Goal: Communication & Community: Ask a question

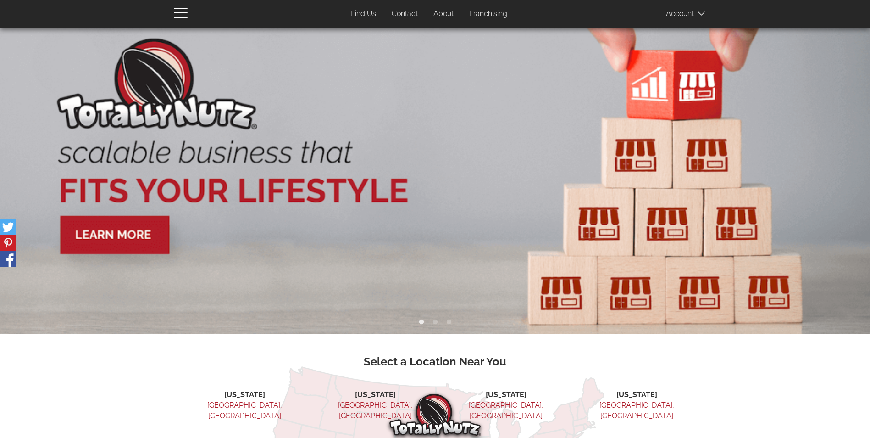
click at [410, 15] on link "Contact" at bounding box center [405, 14] width 40 height 18
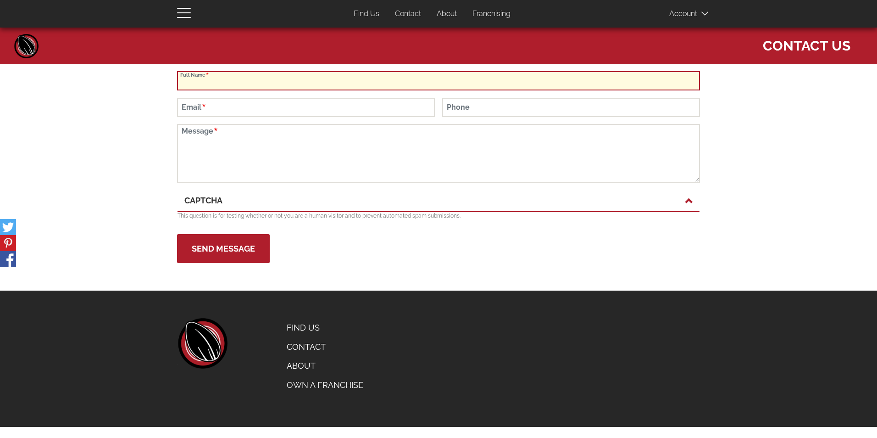
click at [360, 79] on input "Full Name" at bounding box center [438, 80] width 523 height 19
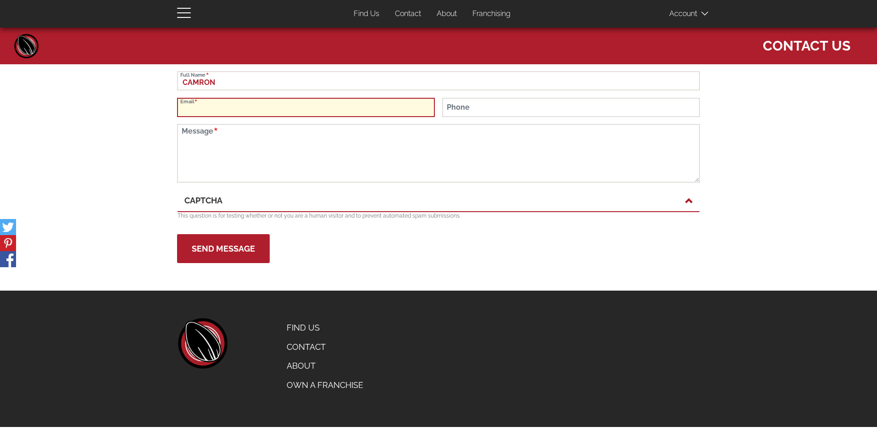
click at [382, 107] on input "Email" at bounding box center [306, 107] width 258 height 19
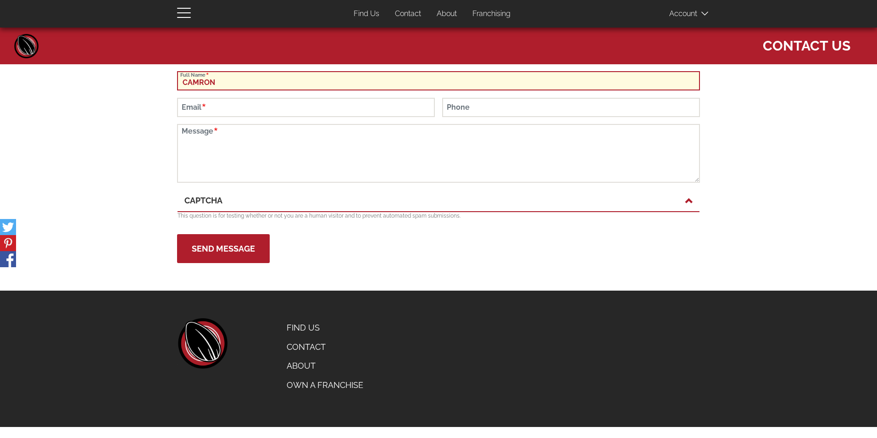
click at [393, 86] on input "CAMRON" at bounding box center [438, 80] width 523 height 19
type input "[PERSON_NAME]"
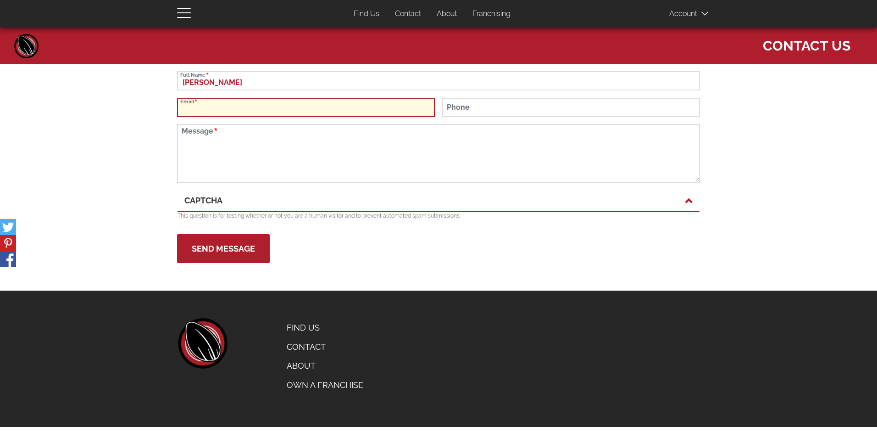
click at [406, 113] on input "Email" at bounding box center [306, 107] width 258 height 19
type input "[EMAIL_ADDRESS][DOMAIN_NAME]"
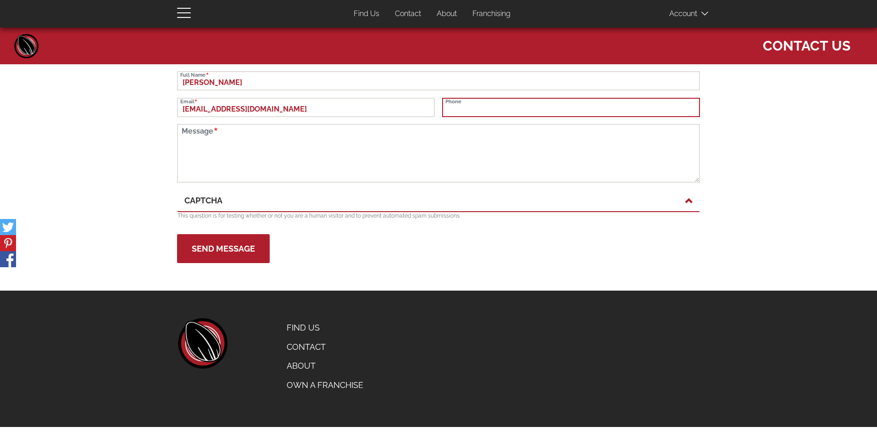
click at [468, 105] on input "Phone" at bounding box center [571, 107] width 258 height 19
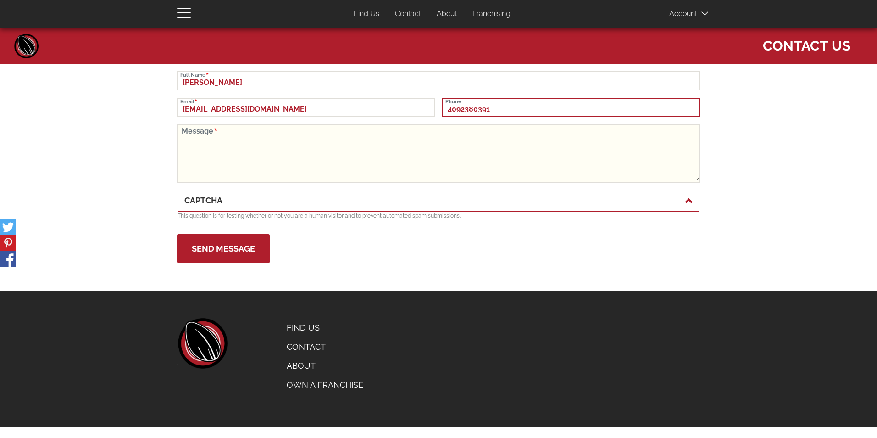
type input "4092380391"
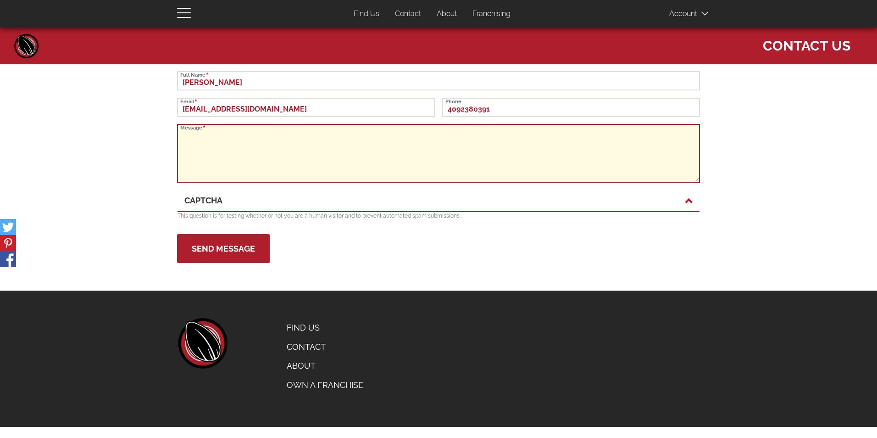
click at [372, 143] on textarea "Message" at bounding box center [438, 153] width 523 height 59
type textarea "H"
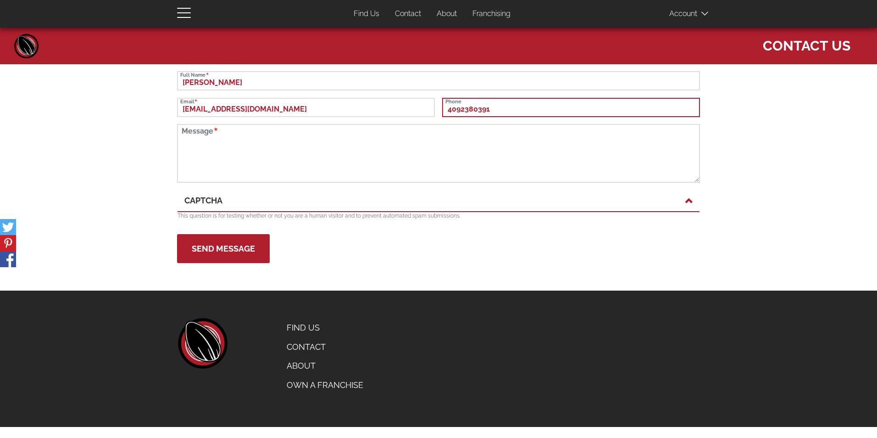
click at [495, 111] on input "4092380391" at bounding box center [571, 107] width 258 height 19
type input "4"
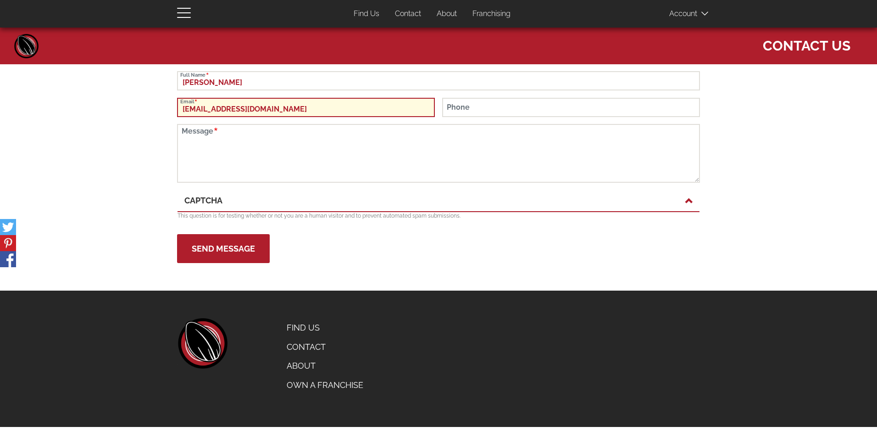
click at [399, 110] on input "[EMAIL_ADDRESS][DOMAIN_NAME]" at bounding box center [306, 107] width 258 height 19
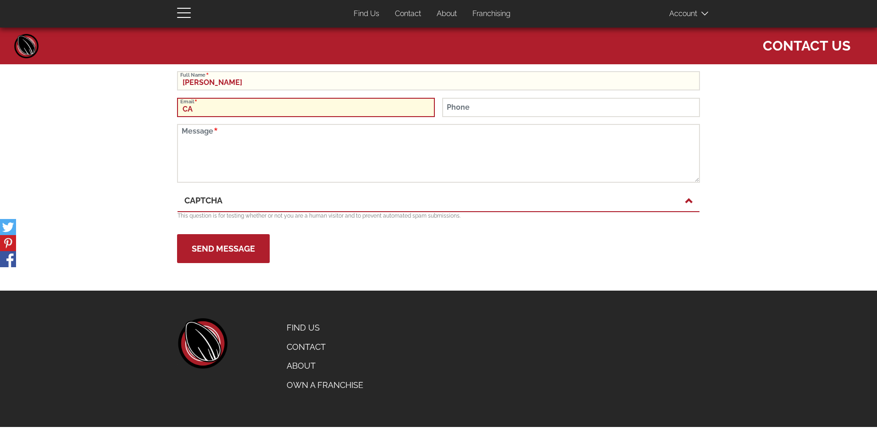
type input "C"
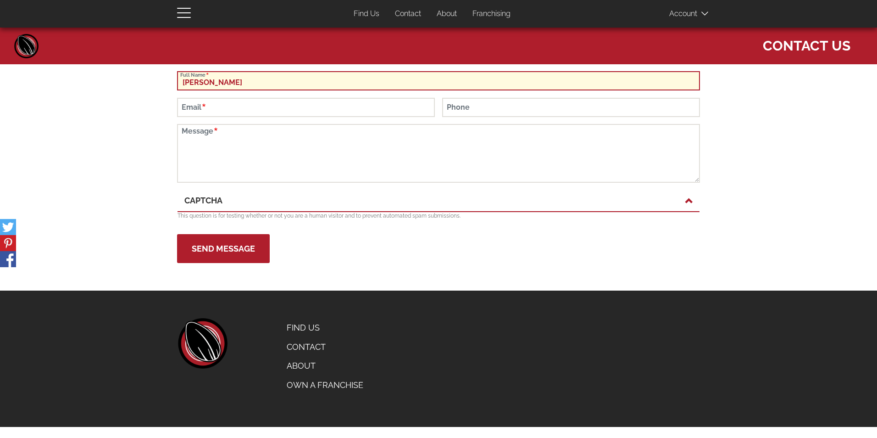
click at [289, 83] on input "[PERSON_NAME]" at bounding box center [438, 80] width 523 height 19
type input "C"
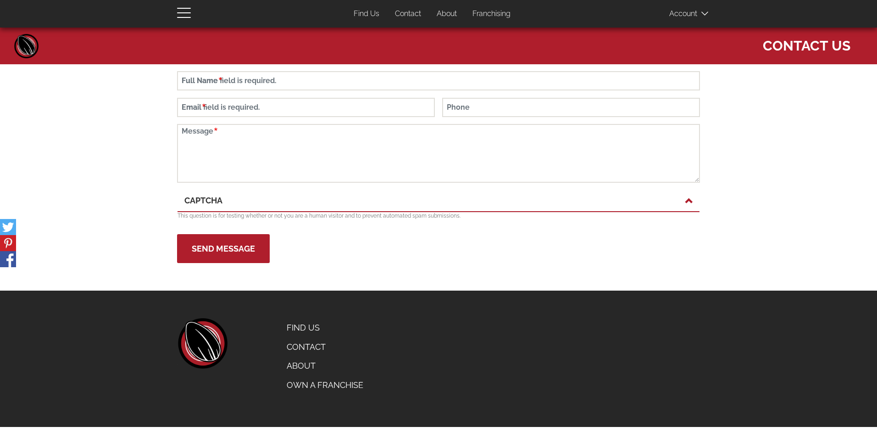
click at [730, 133] on div "Close navigation Main navigation Home Top Menu (Pages) Find Us Contact About Fr…" at bounding box center [438, 149] width 877 height 242
